Goal: Information Seeking & Learning: Learn about a topic

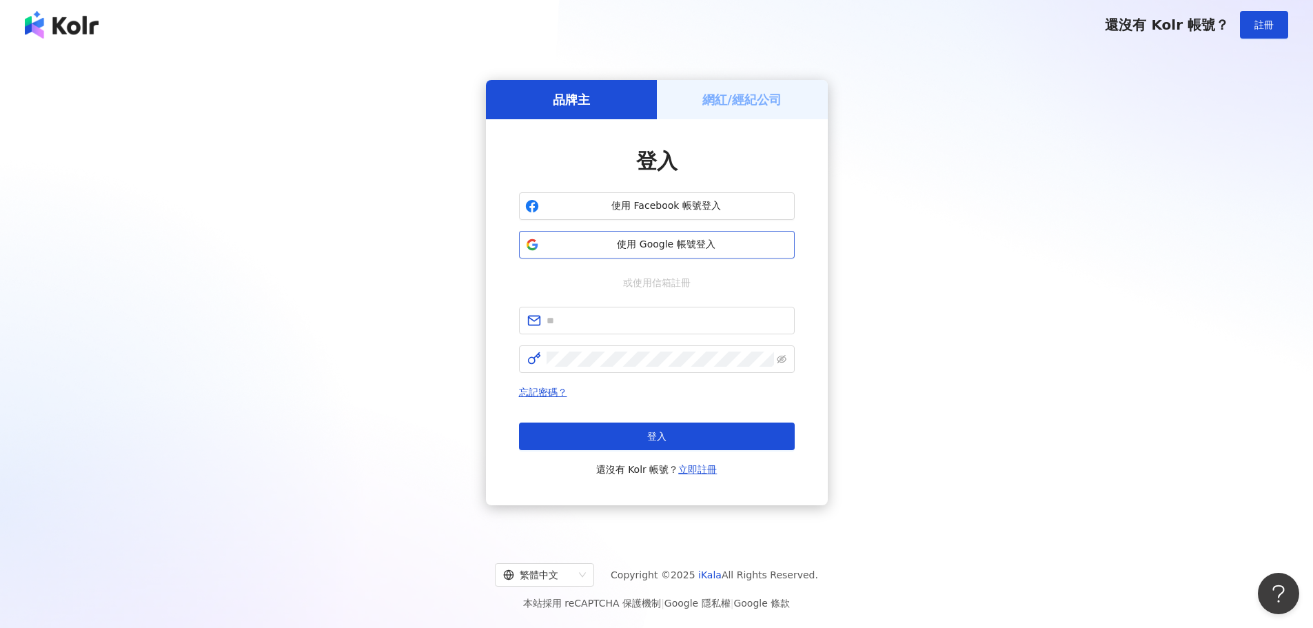
click at [689, 252] on button "使用 Google 帳號登入" at bounding box center [657, 245] width 276 height 28
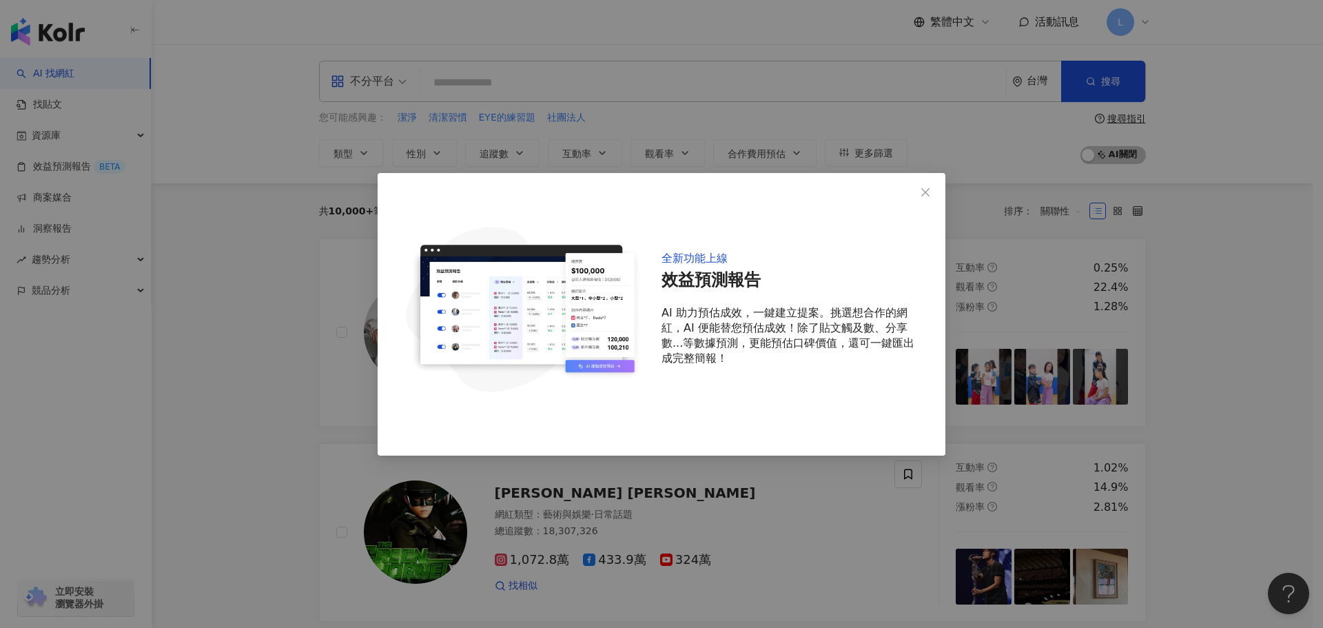
click at [1166, 443] on div "全新功能上線 效益預測報告 AI 助力預估成效，一鍵建立提案。挑選想合作的網紅，AI 便能替您預估成效！除了貼文觸及數、分享數...等數據預測，更能預估口碑價…" at bounding box center [661, 314] width 1323 height 628
click at [929, 192] on icon "close" at bounding box center [925, 192] width 11 height 11
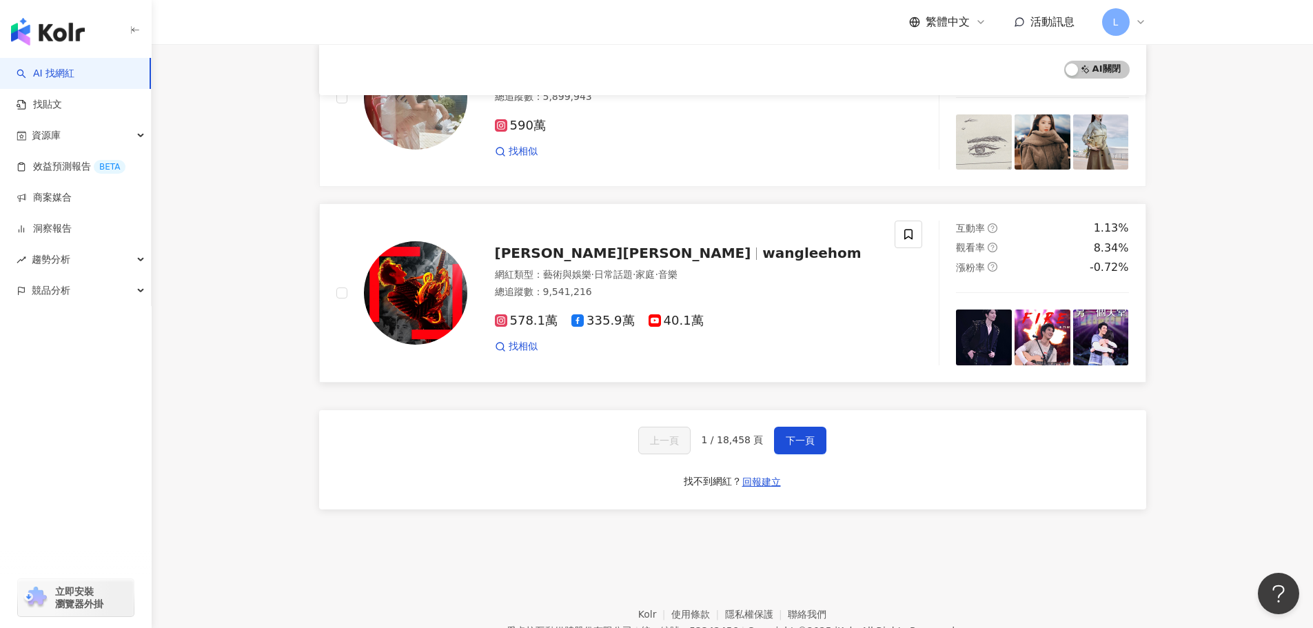
scroll to position [2245, 0]
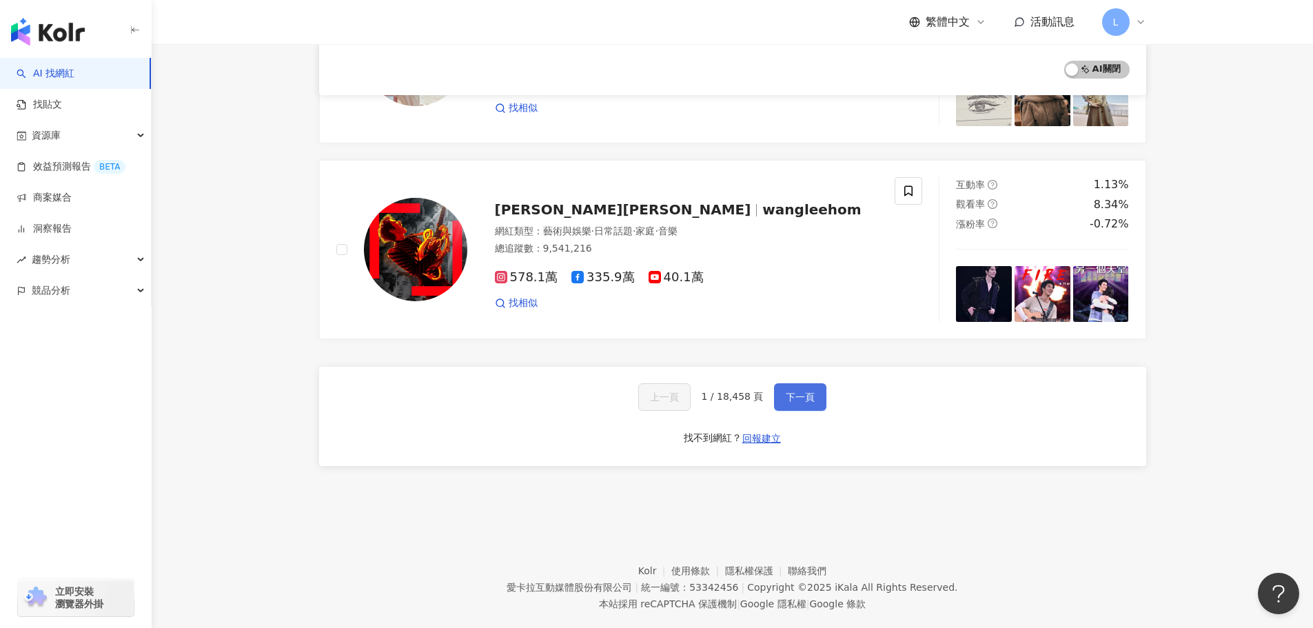
click at [795, 391] on span "下一頁" at bounding box center [800, 396] width 29 height 11
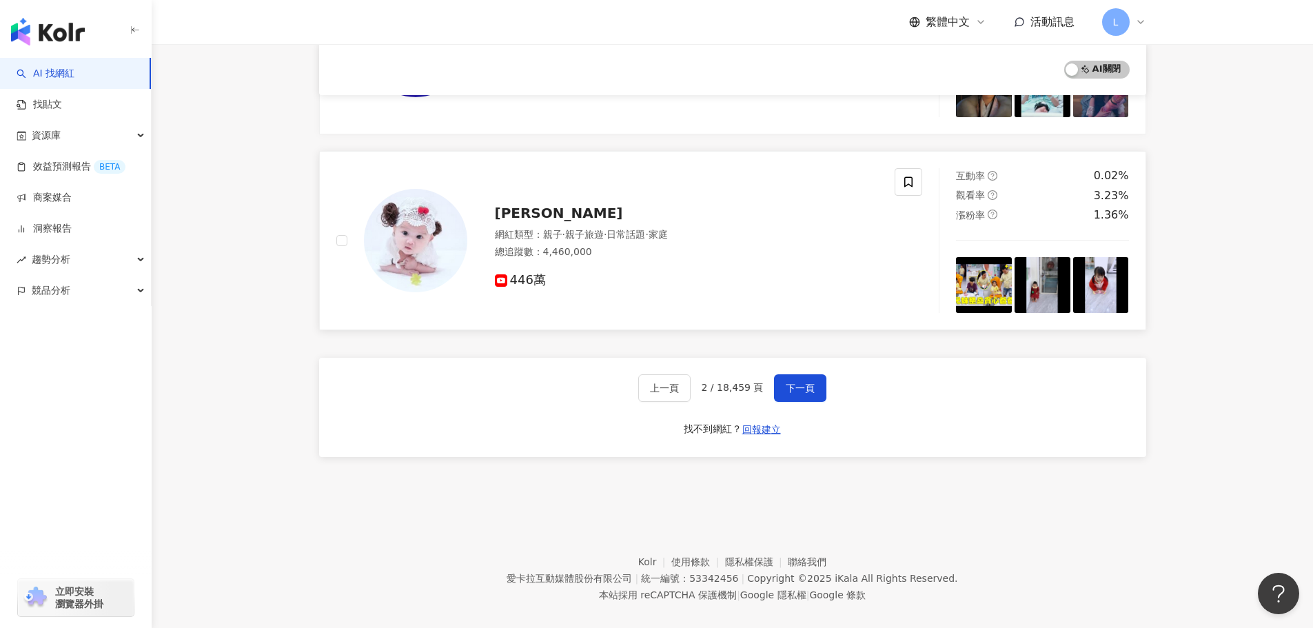
scroll to position [2285, 0]
click at [783, 380] on button "下一頁" at bounding box center [800, 388] width 52 height 28
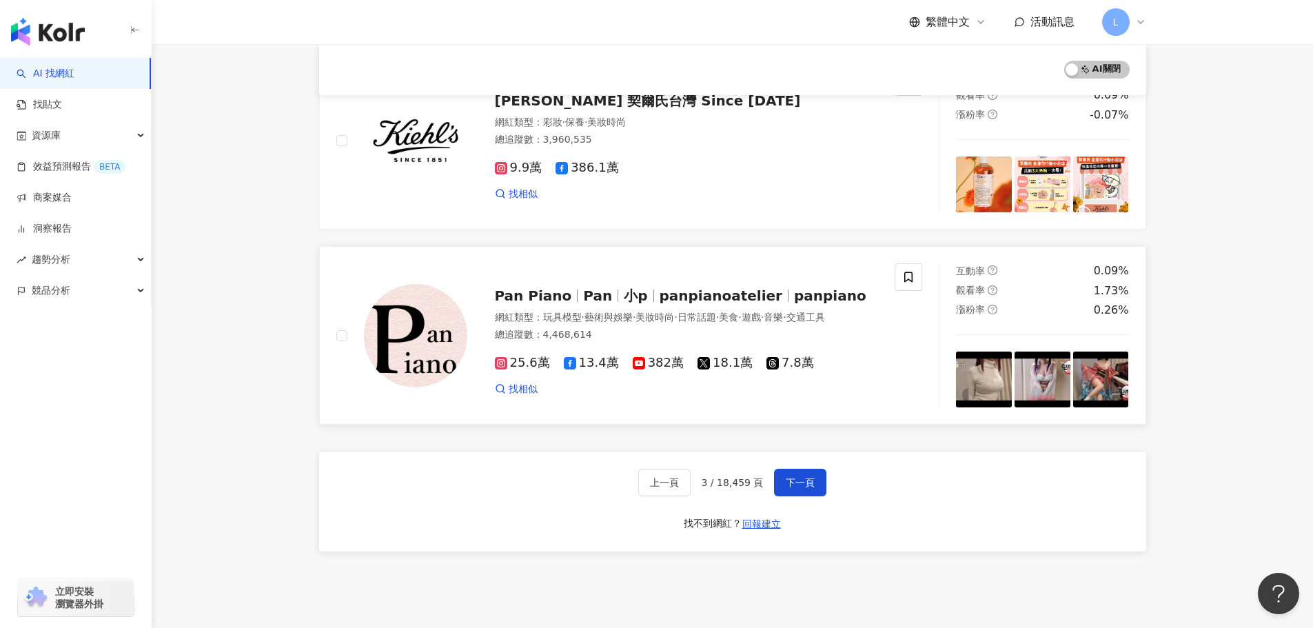
scroll to position [2245, 0]
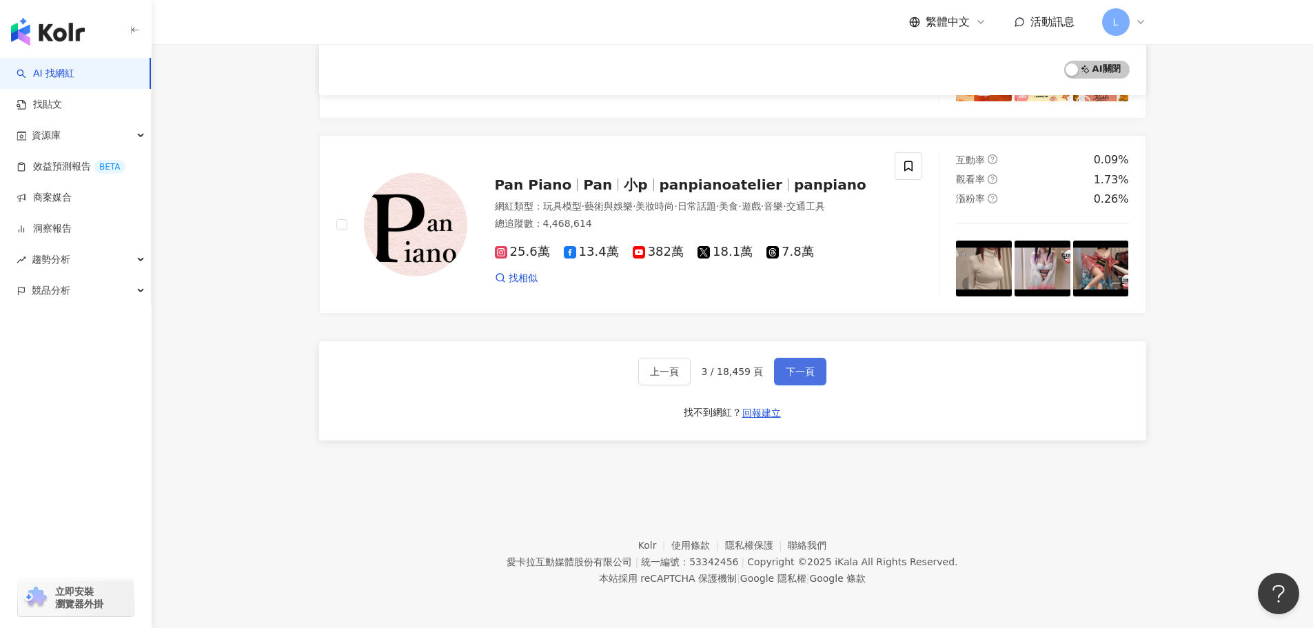
click at [813, 363] on button "下一頁" at bounding box center [800, 372] width 52 height 28
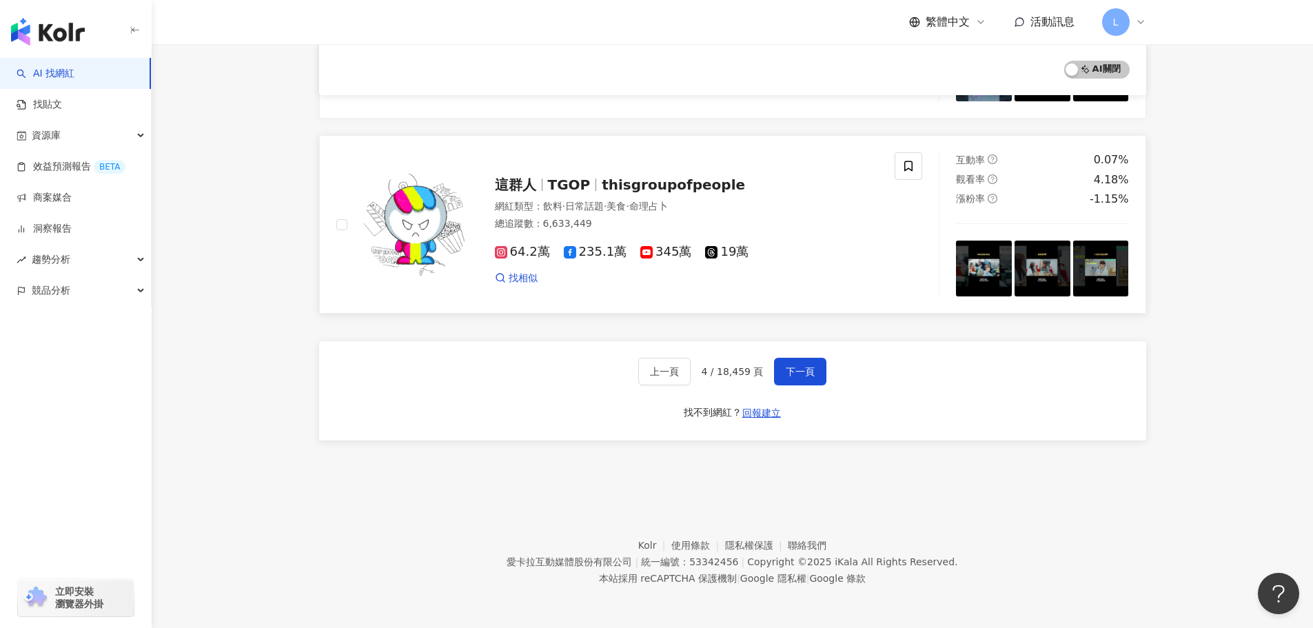
click at [439, 204] on img at bounding box center [415, 224] width 103 height 103
click at [799, 367] on span "下一頁" at bounding box center [800, 371] width 29 height 11
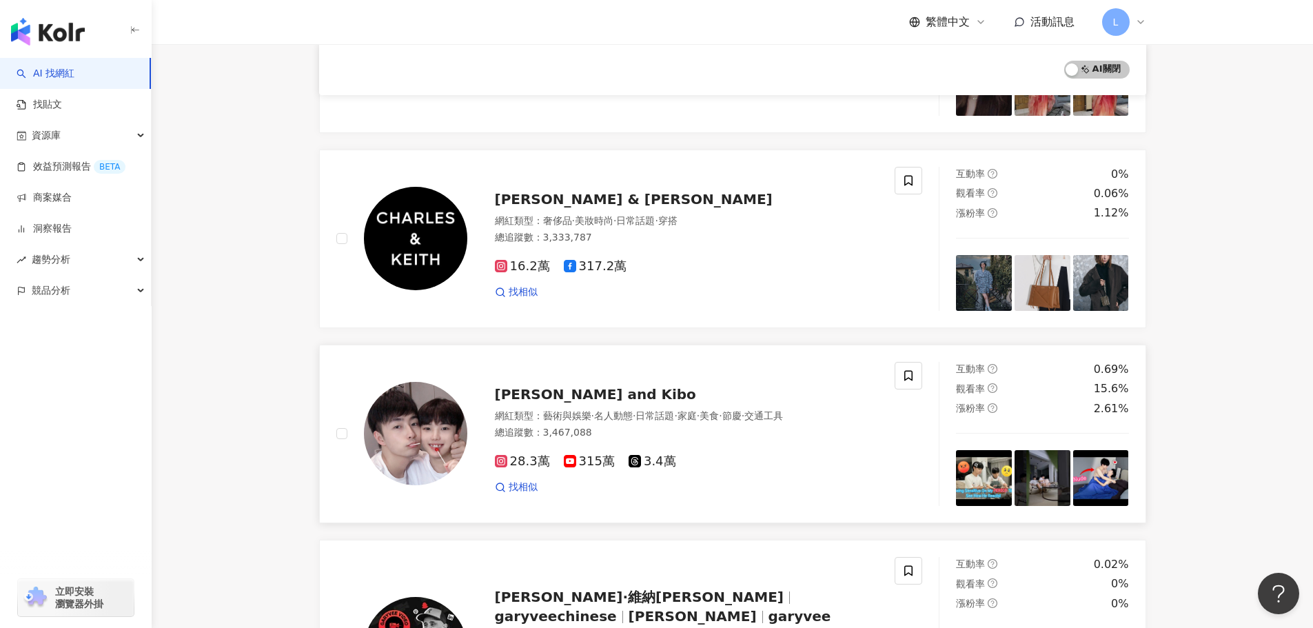
scroll to position [1506, 0]
